Goal: Information Seeking & Learning: Learn about a topic

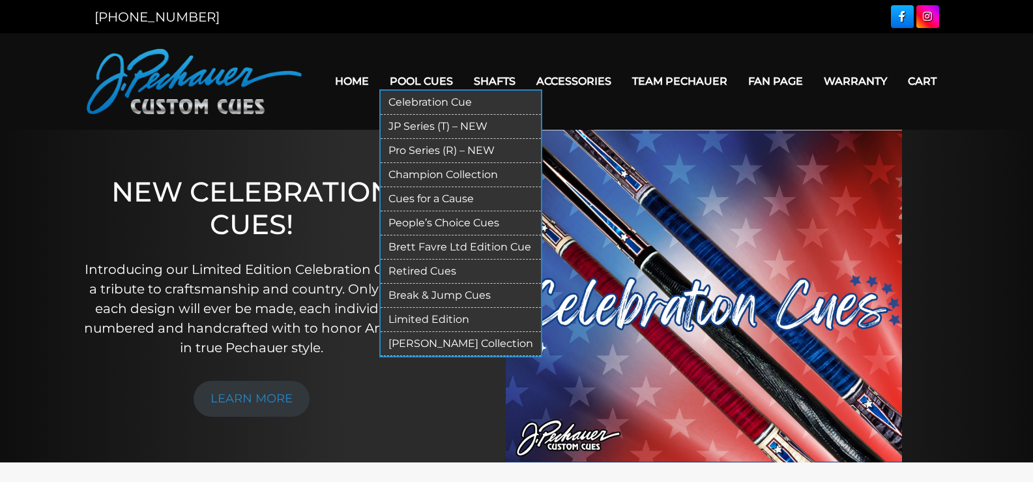
click at [433, 83] on link "Pool Cues" at bounding box center [421, 81] width 84 height 33
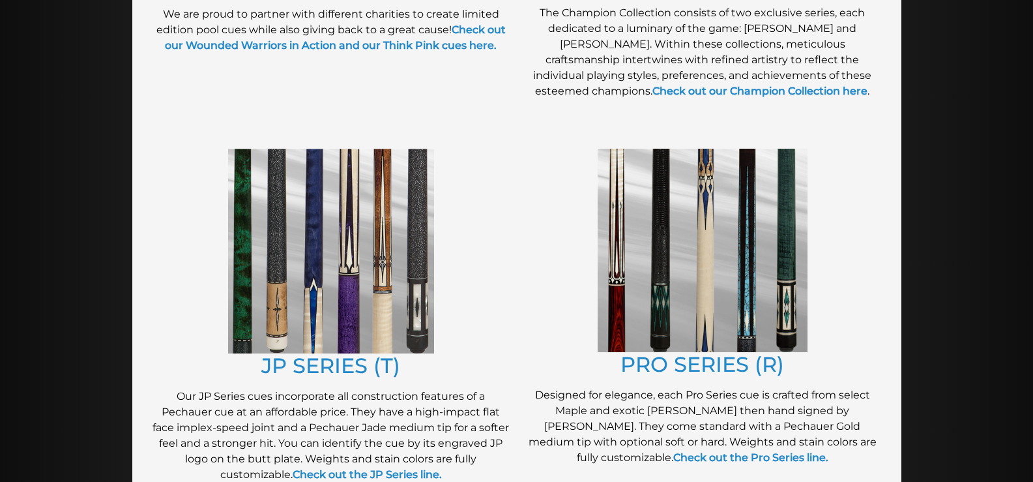
scroll to position [565, 0]
click at [361, 368] on link "JP SERIES (T)" at bounding box center [330, 365] width 139 height 25
click at [671, 239] on img at bounding box center [703, 250] width 210 height 203
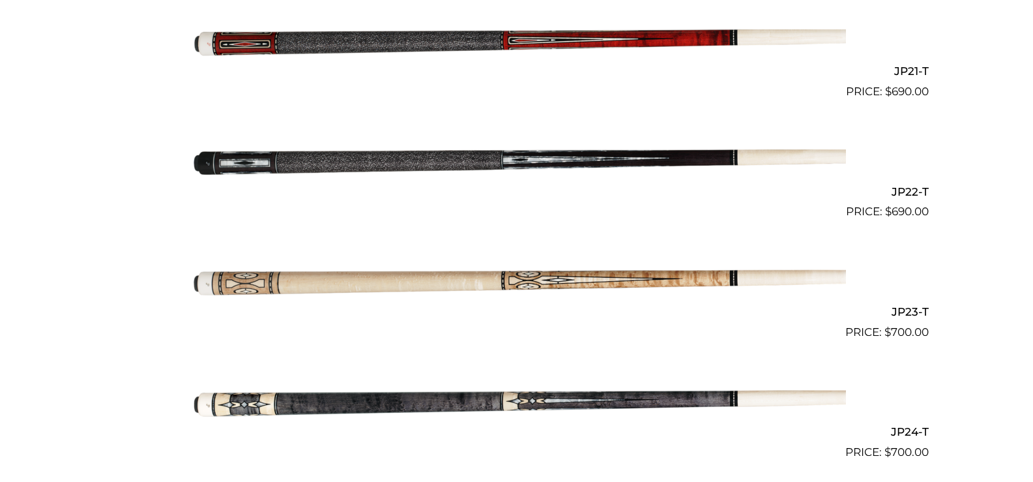
scroll to position [2839, 0]
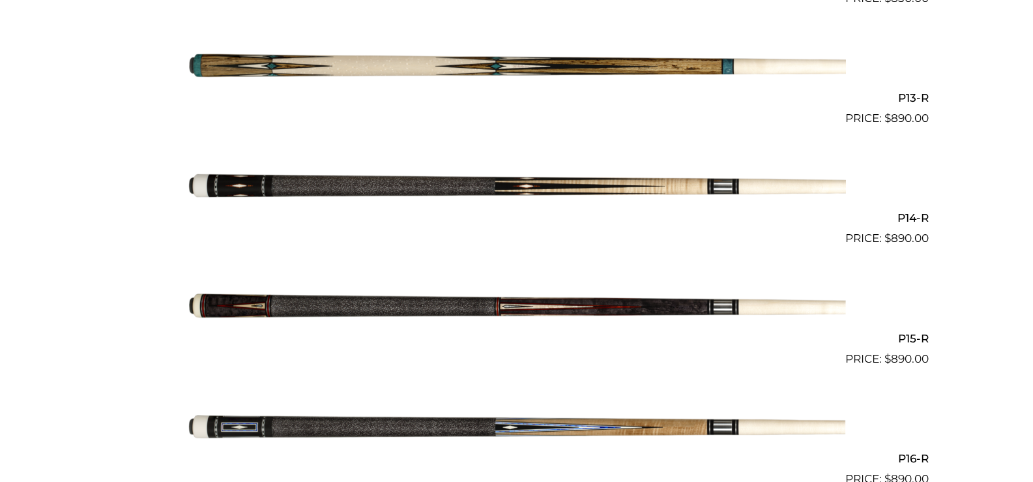
scroll to position [1852, 0]
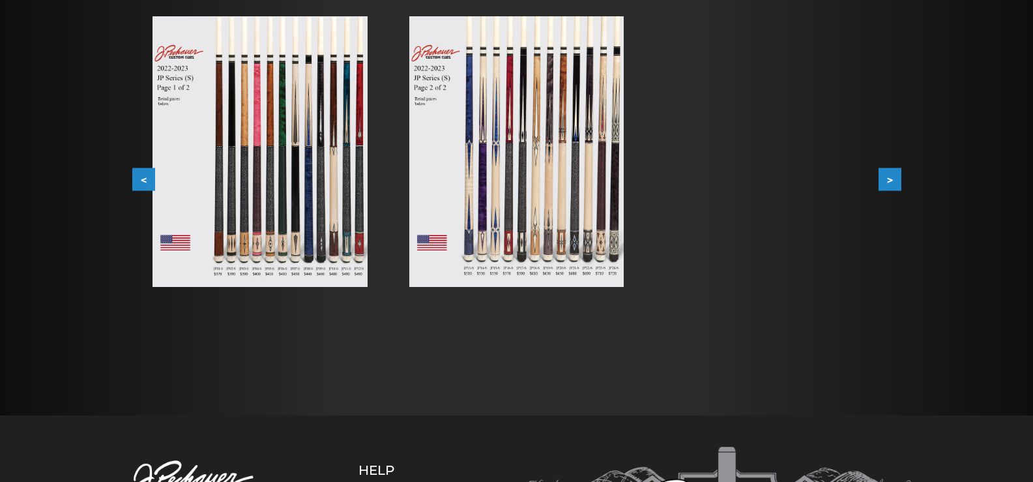
scroll to position [278, 0]
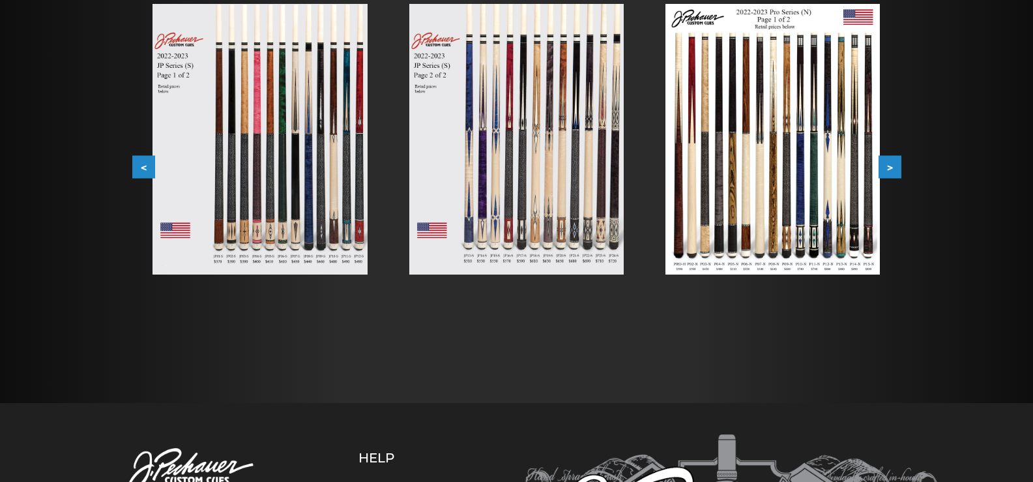
click at [521, 208] on img at bounding box center [516, 139] width 214 height 270
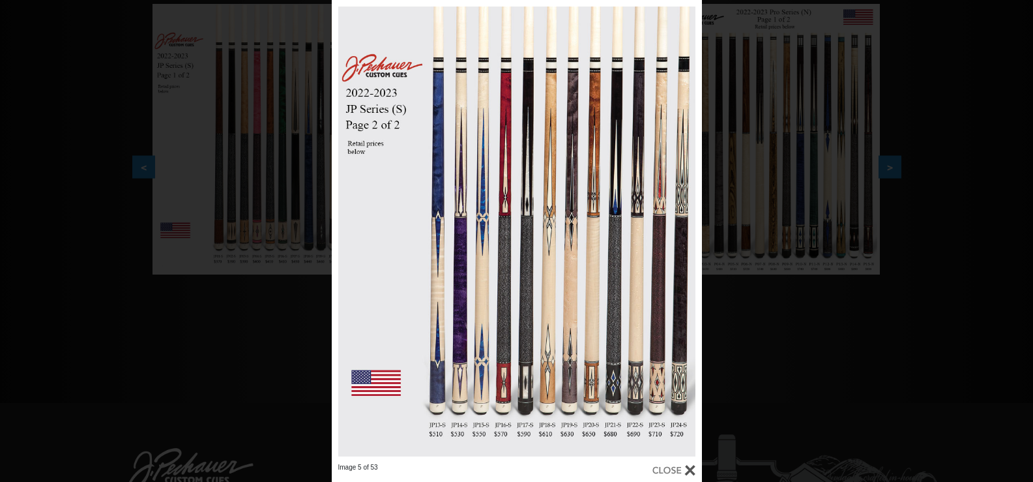
click at [272, 252] on div "Image 5 of 53" at bounding box center [516, 241] width 1033 height 482
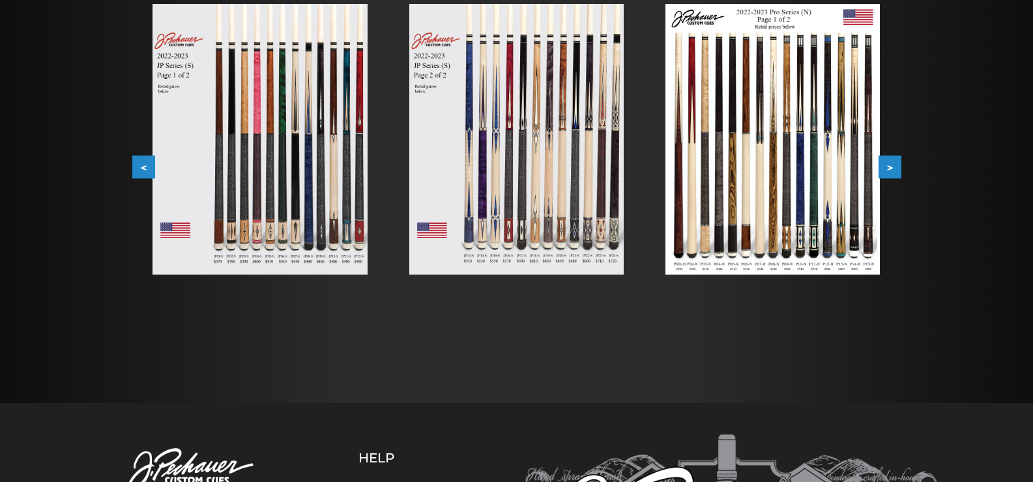
click at [779, 152] on img at bounding box center [772, 139] width 214 height 270
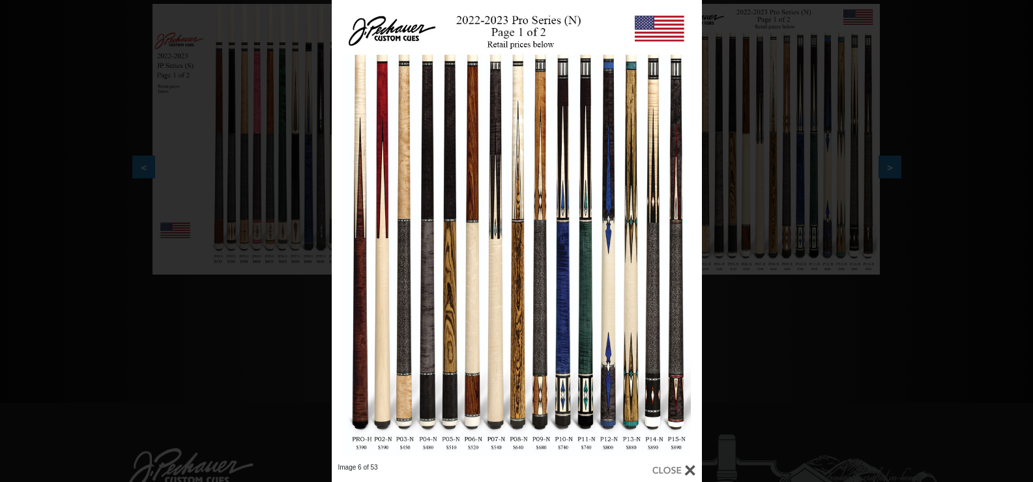
click at [263, 111] on div "Image 6 of 53" at bounding box center [516, 241] width 1033 height 482
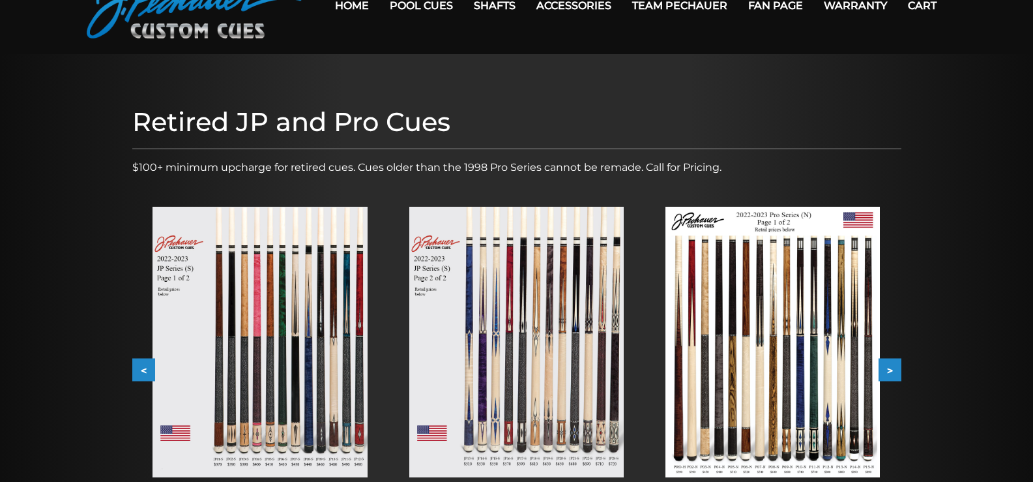
scroll to position [0, 0]
